Goal: Transaction & Acquisition: Book appointment/travel/reservation

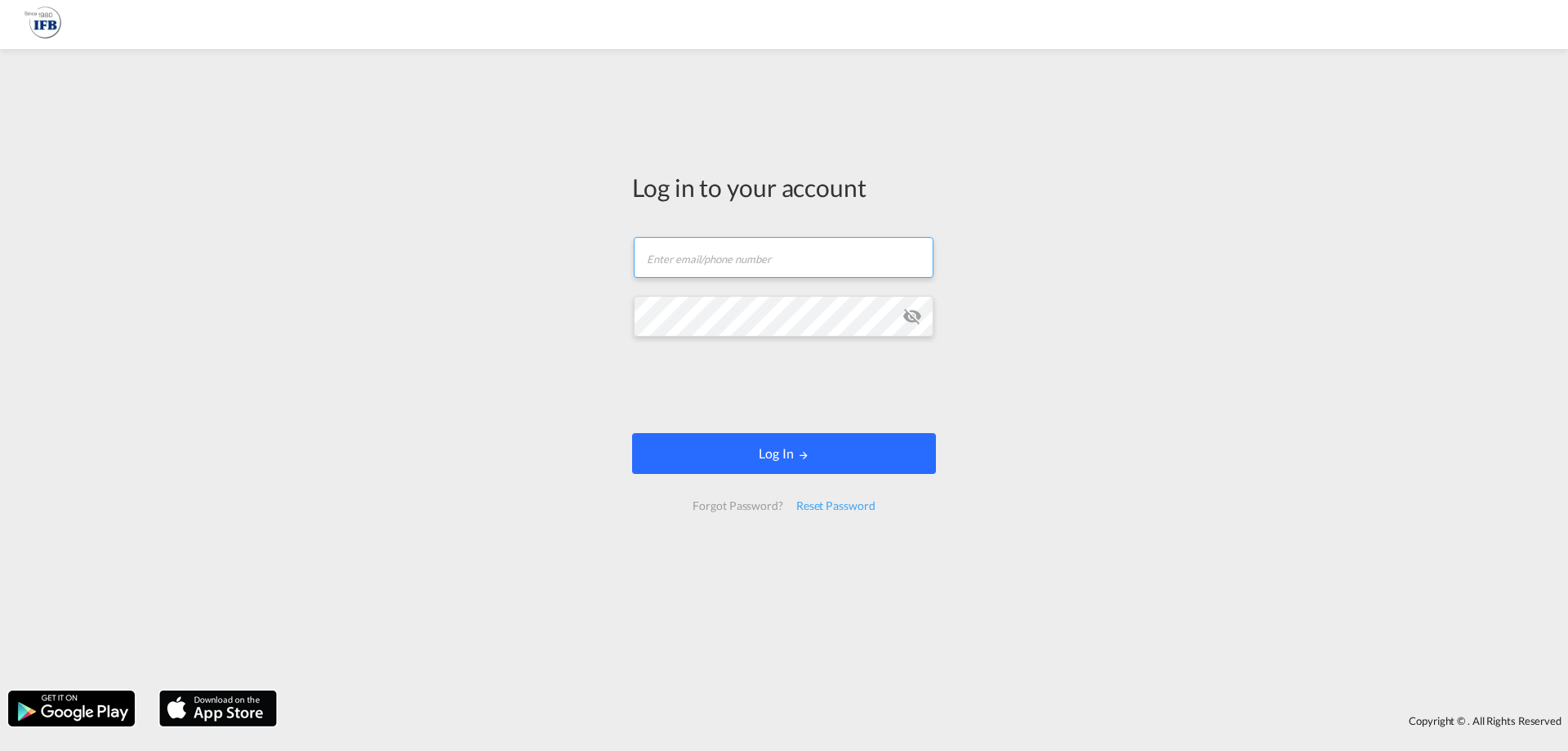
type input "[PERSON_NAME][EMAIL_ADDRESS][DOMAIN_NAME]"
click at [786, 456] on button "Log In" at bounding box center [784, 453] width 304 height 41
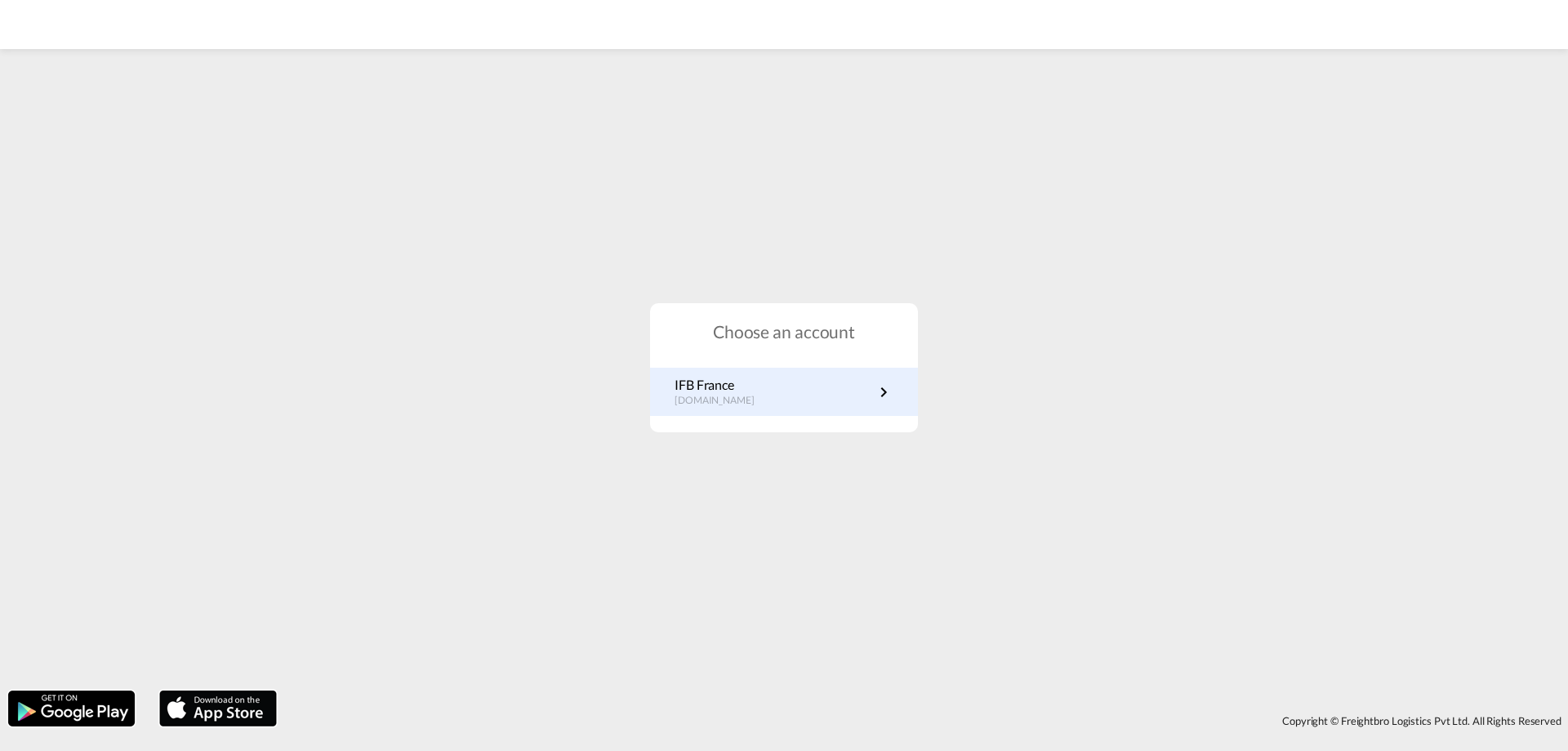
click at [759, 402] on link "IFB France [DOMAIN_NAME]" at bounding box center [784, 392] width 219 height 32
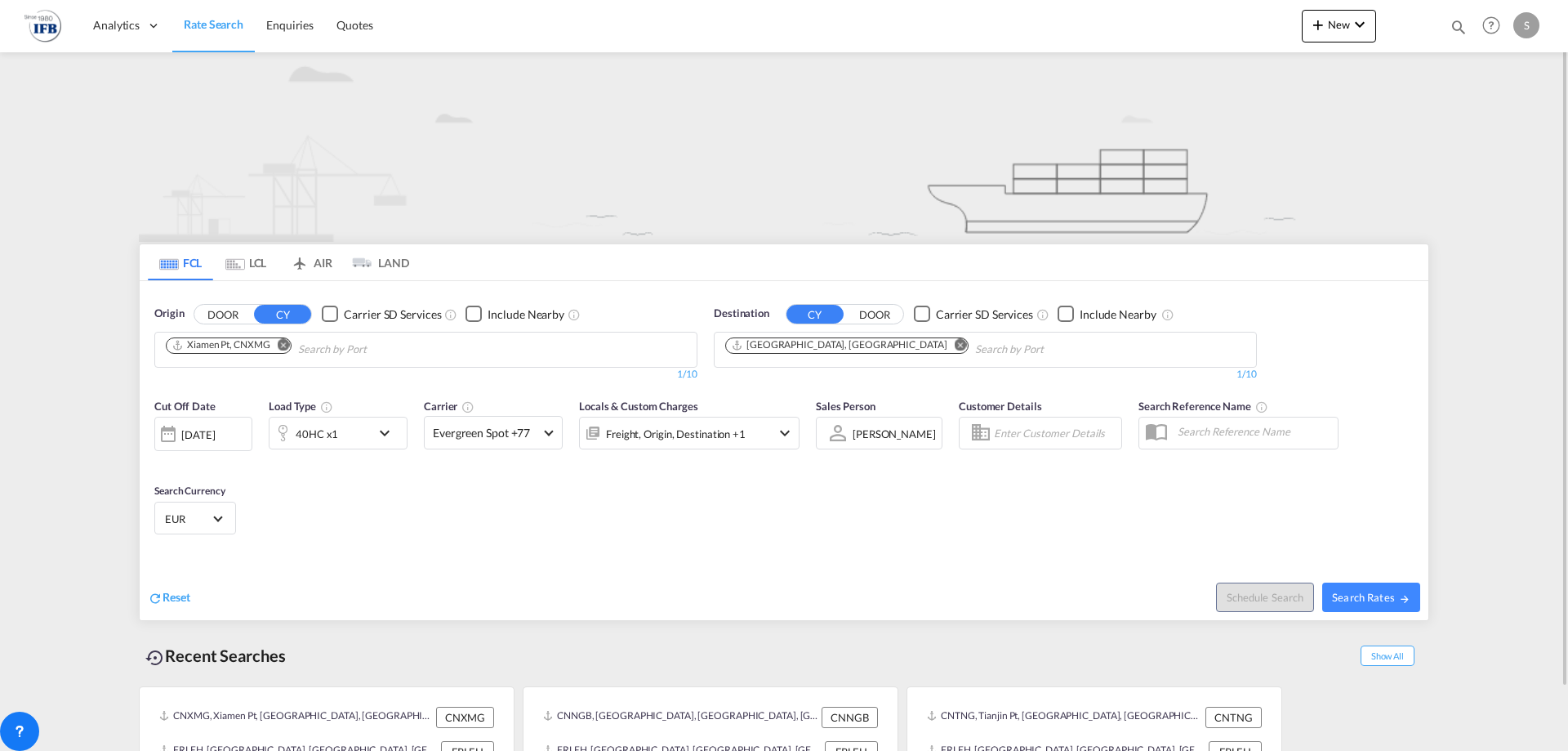
click at [289, 346] on md-icon "Remove" at bounding box center [283, 344] width 12 height 12
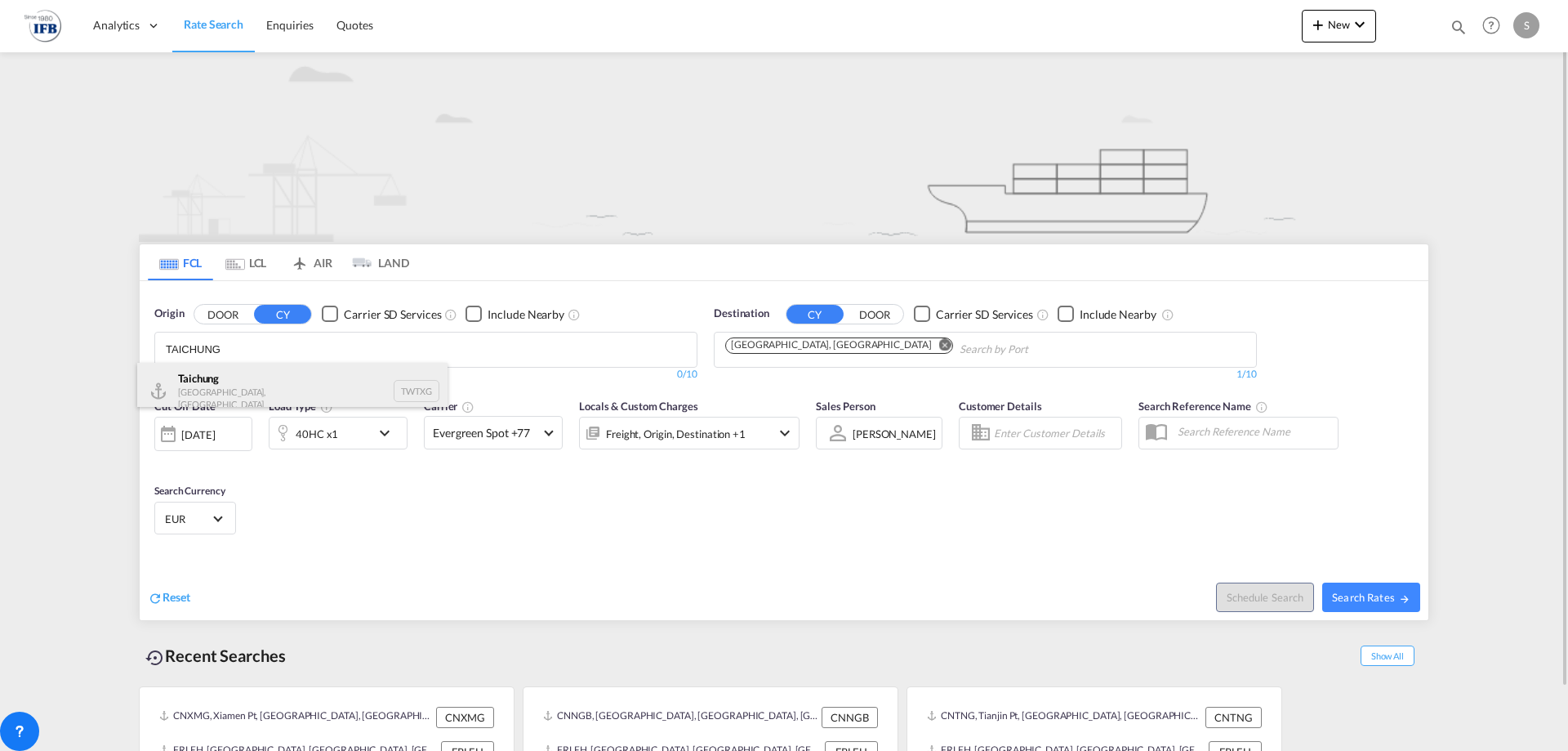
type input "TAICHUNG"
click at [260, 380] on div "Taichung Taiwan, Province of China TWTXG" at bounding box center [292, 391] width 311 height 56
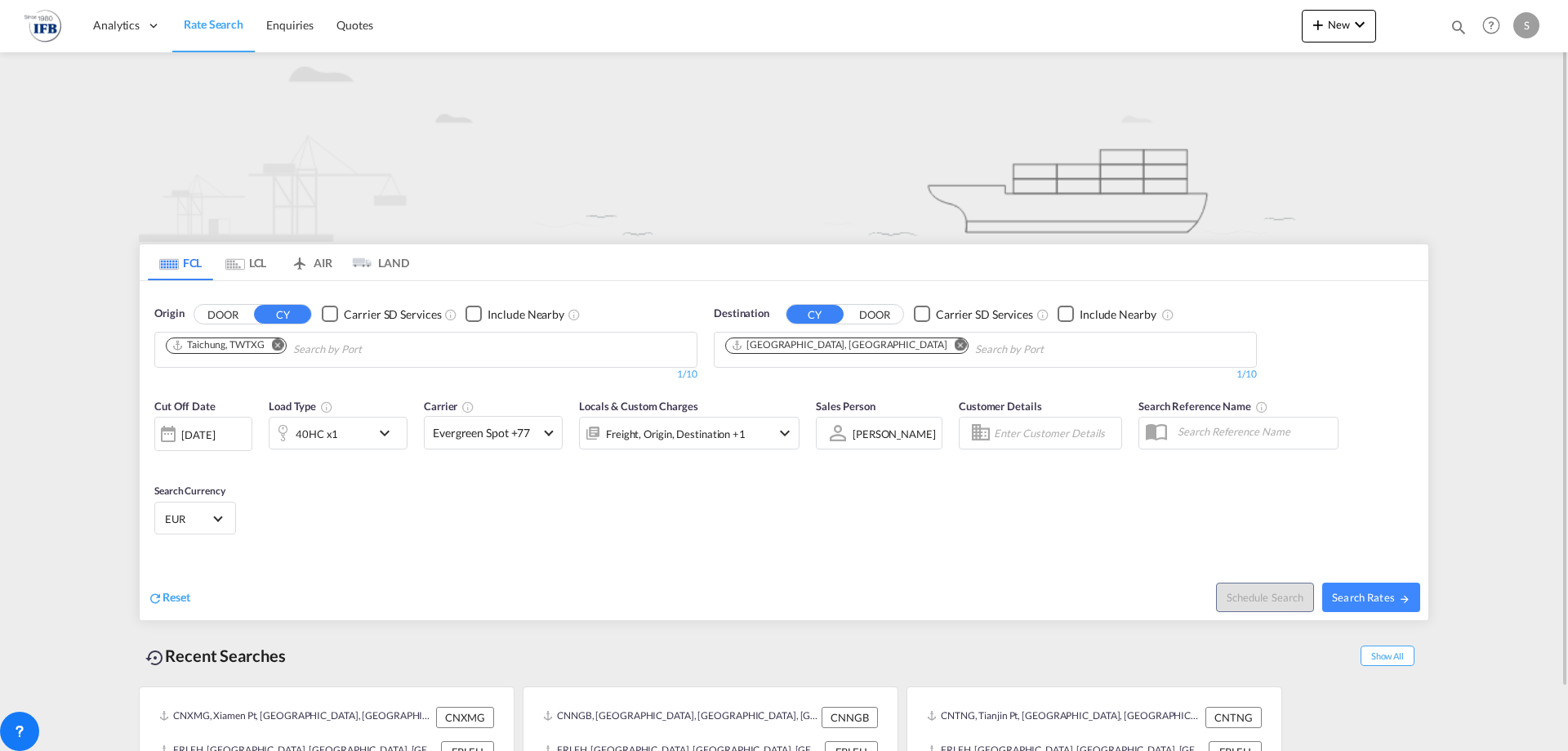
click at [955, 343] on md-icon "Remove" at bounding box center [961, 344] width 12 height 12
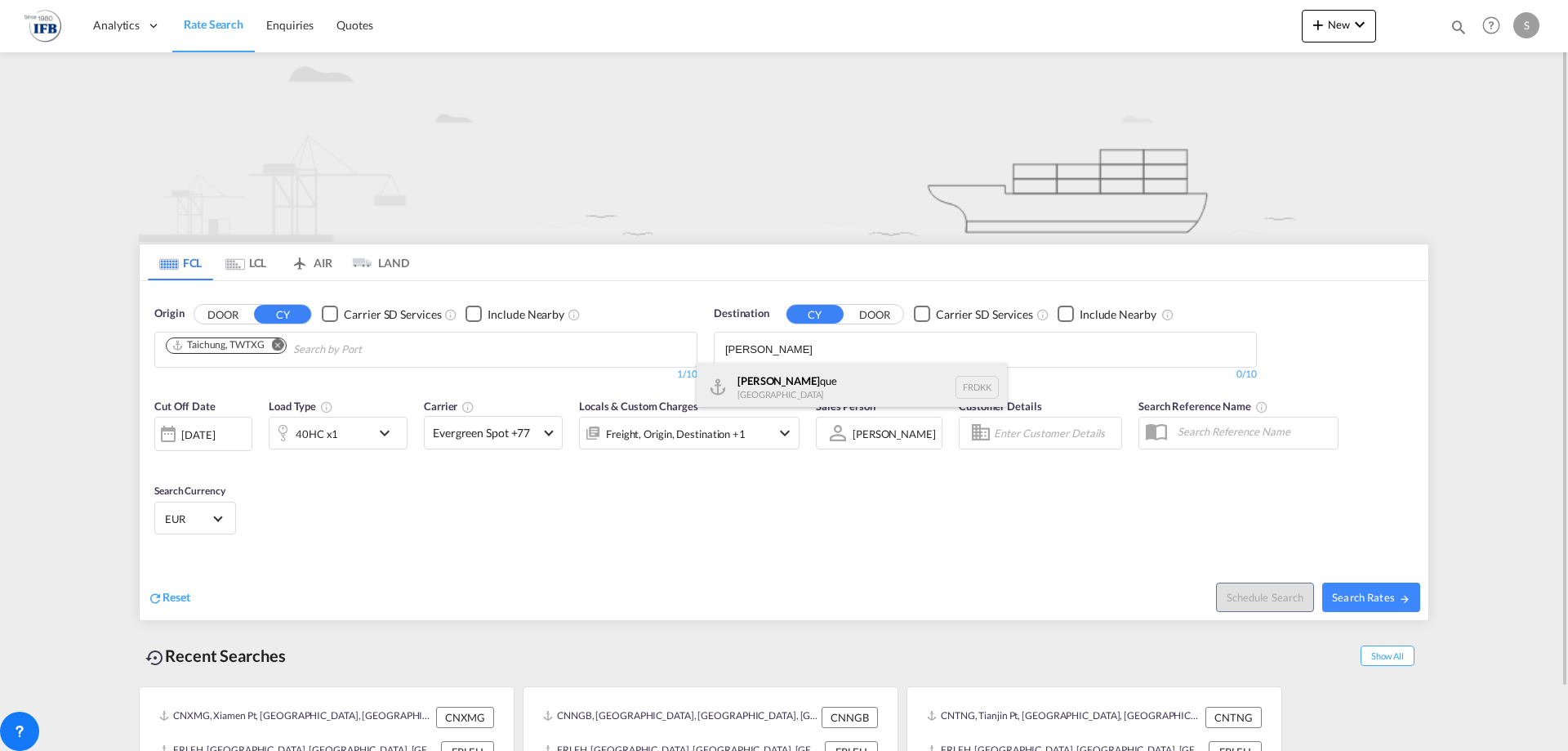
type input "DUNKER"
click at [797, 376] on div "Dunker que France FRDKK" at bounding box center [851, 388] width 311 height 49
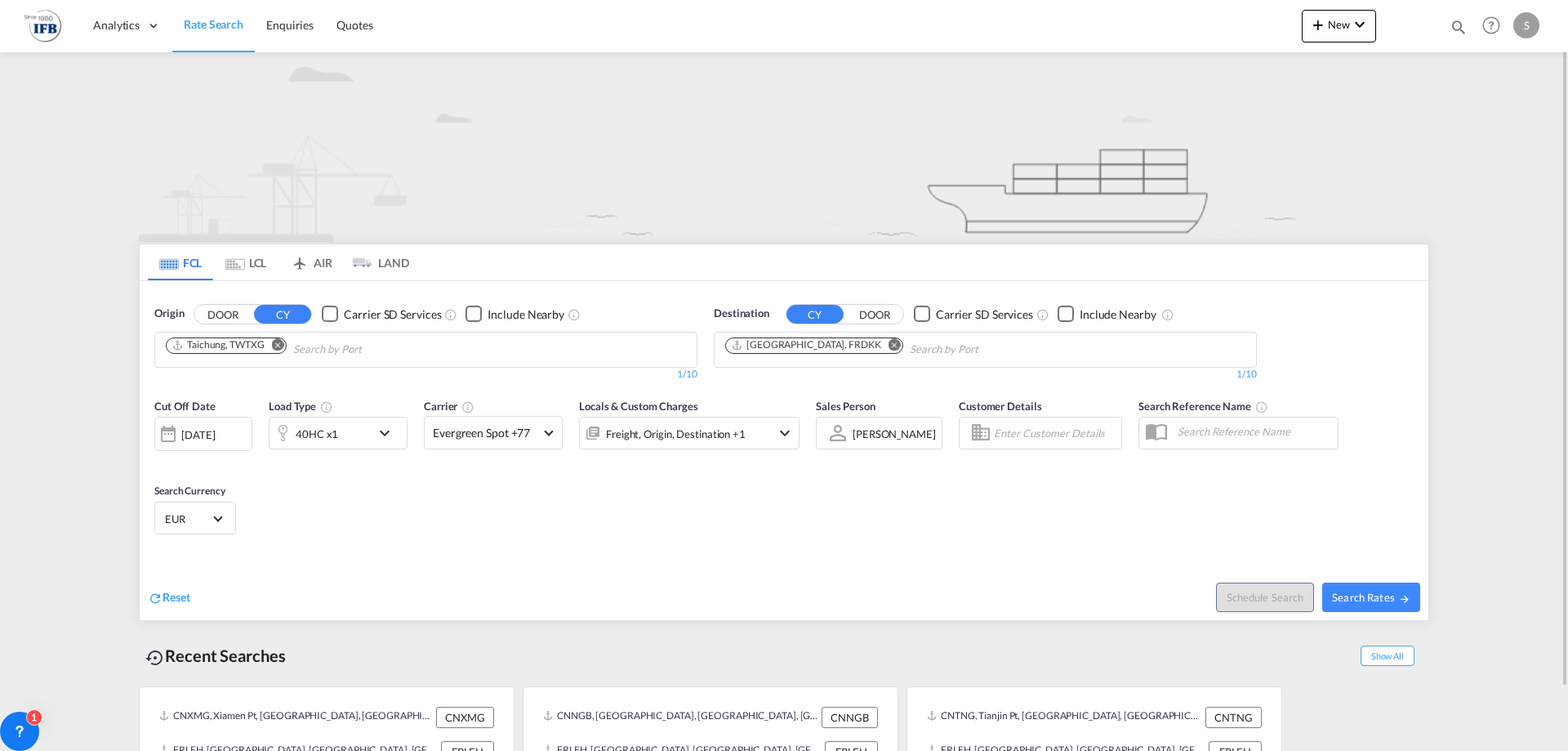
click at [239, 426] on div "28 Aug 2025" at bounding box center [202, 433] width 98 height 34
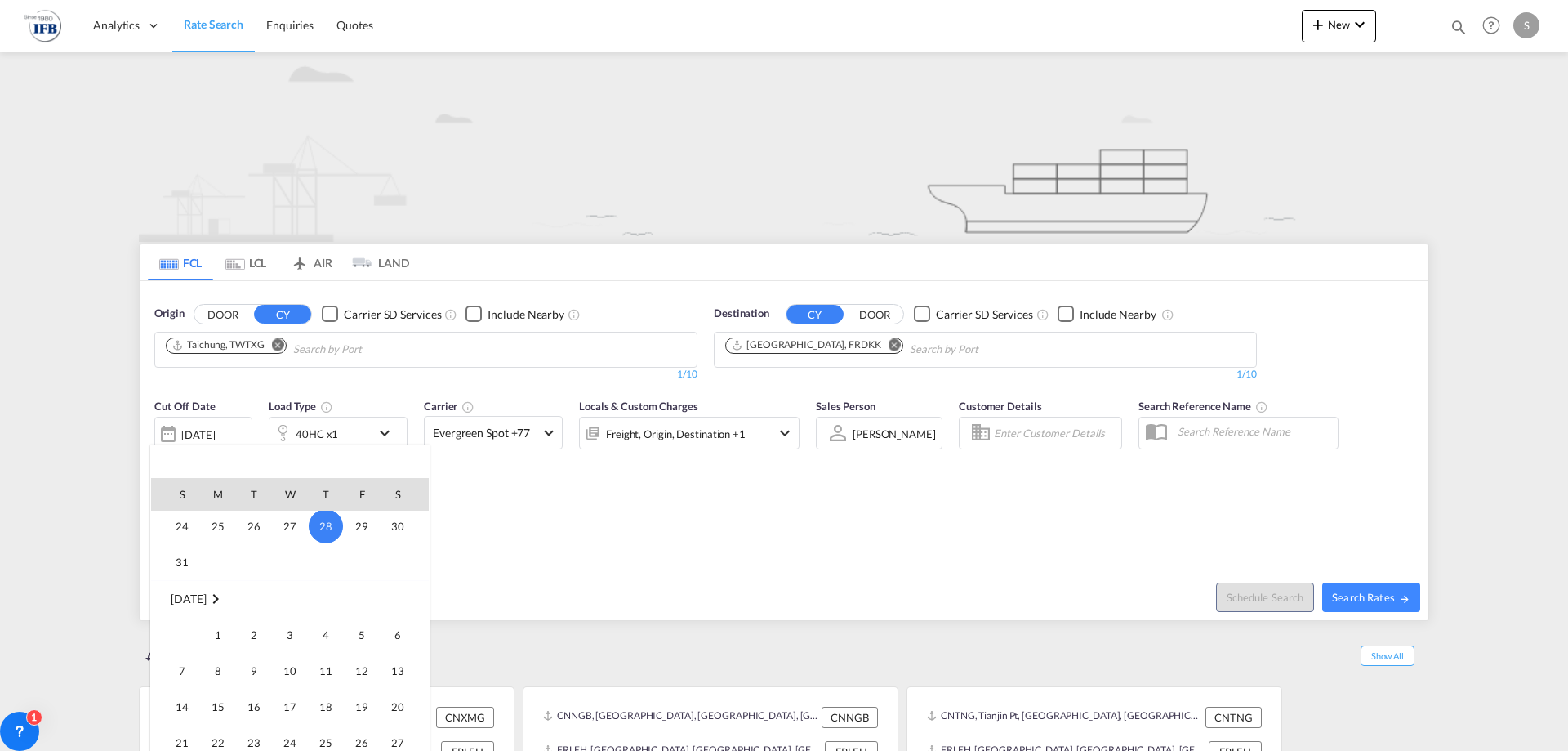
scroll to position [813, 0]
click at [264, 625] on span "2" at bounding box center [254, 618] width 32 height 32
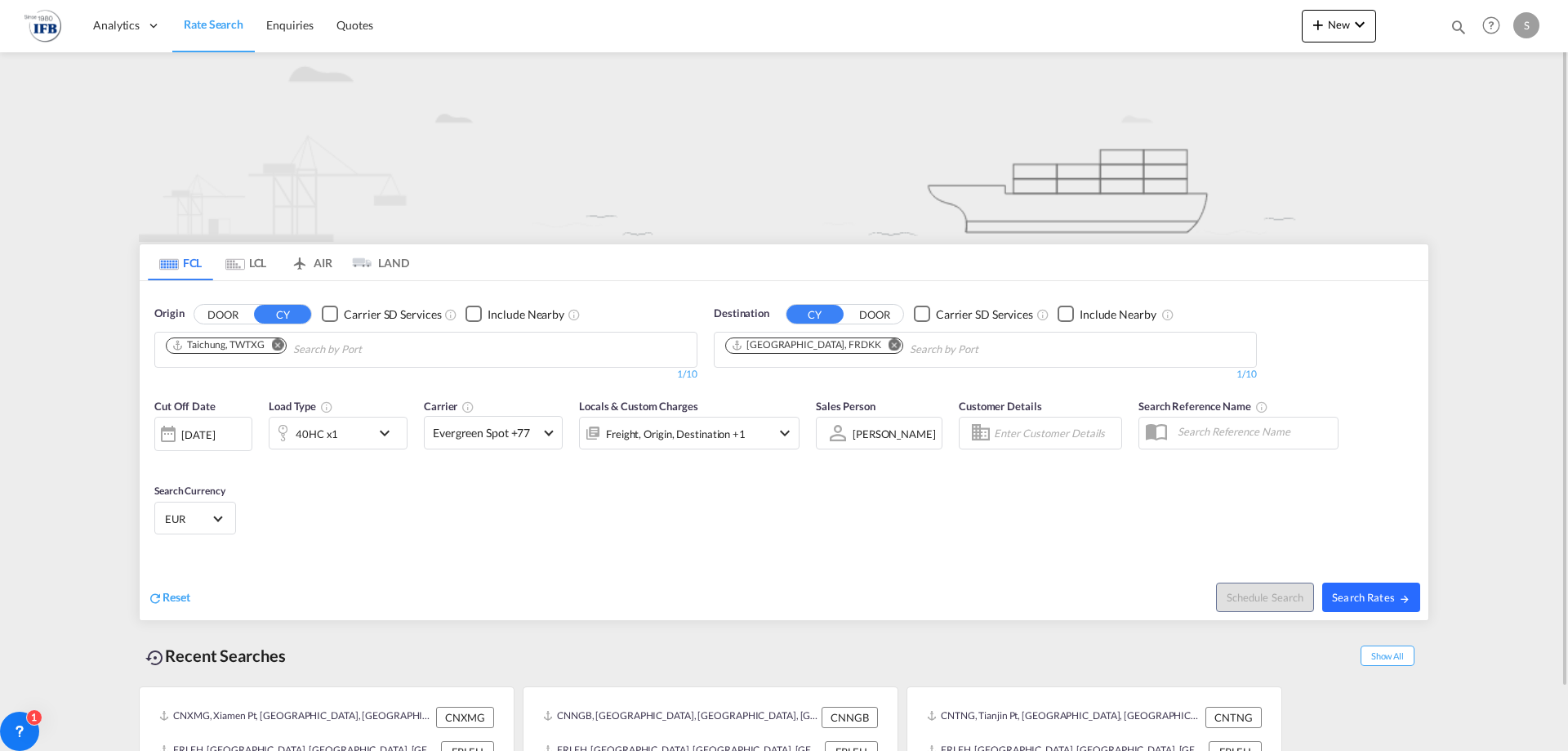
click at [1410, 598] on button "Search Rates" at bounding box center [1370, 597] width 98 height 29
type input "TWTXG to FRDKK / 2 Sep 2025"
